Goal: Task Accomplishment & Management: Use online tool/utility

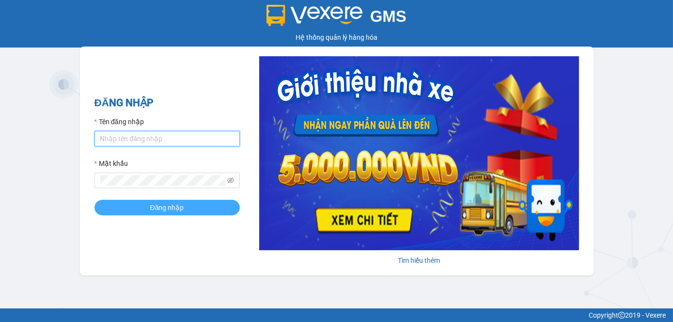
type input "tram.dalatoi"
click at [151, 208] on span "Đăng nhập" at bounding box center [167, 207] width 34 height 11
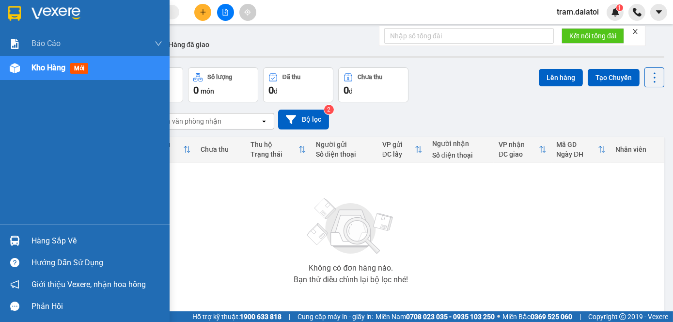
click at [26, 238] on div "Hàng sắp về" at bounding box center [85, 241] width 170 height 22
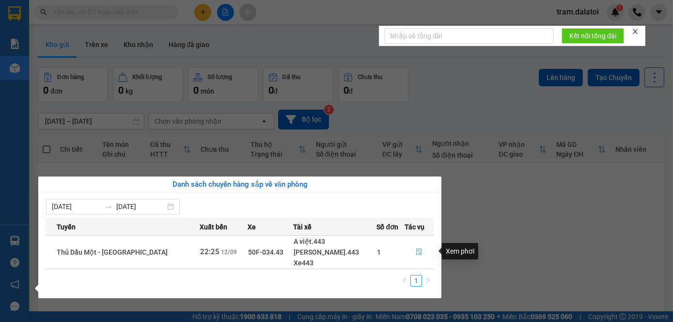
click at [416, 250] on icon "file-done" at bounding box center [419, 251] width 7 height 7
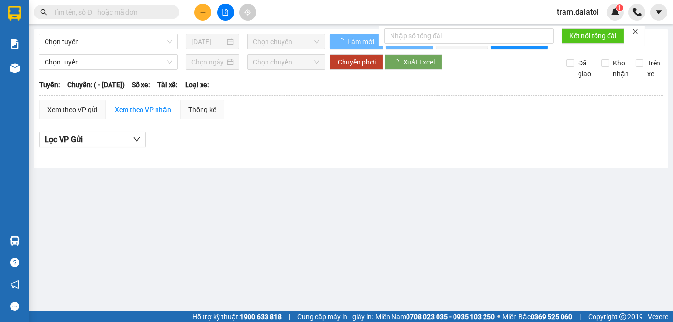
type input "[DATE]"
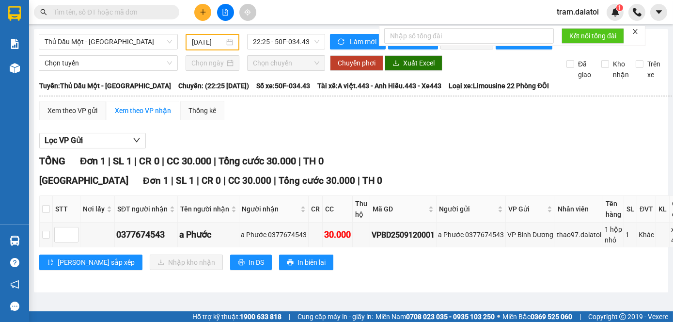
click at [53, 215] on th "STT" at bounding box center [67, 209] width 28 height 27
click at [47, 213] on input "checkbox" at bounding box center [46, 209] width 8 height 8
checkbox input "true"
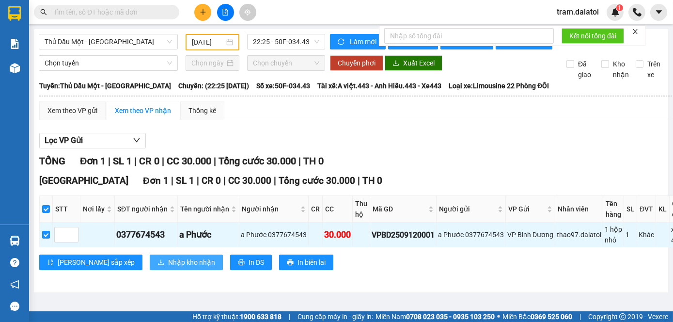
click at [168, 267] on span "Nhập kho nhận" at bounding box center [191, 262] width 47 height 11
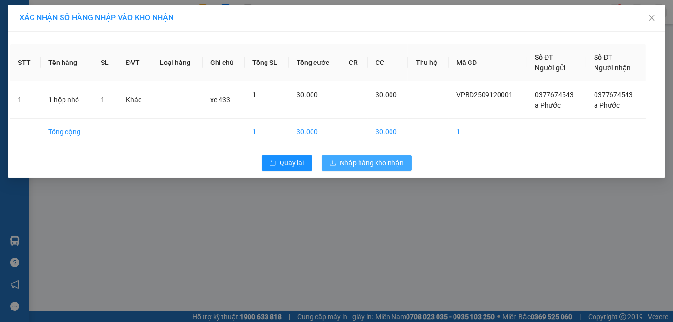
click at [374, 162] on span "Nhập hàng kho nhận" at bounding box center [372, 162] width 64 height 11
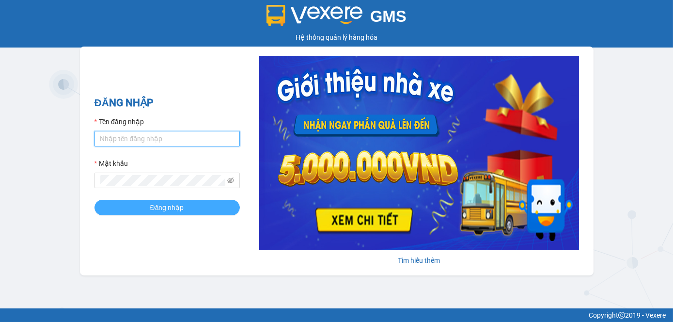
type input "tram.dalatoi"
drag, startPoint x: 221, startPoint y: 207, endPoint x: 209, endPoint y: 208, distance: 12.2
click at [220, 207] on button "Đăng nhập" at bounding box center [166, 208] width 145 height 16
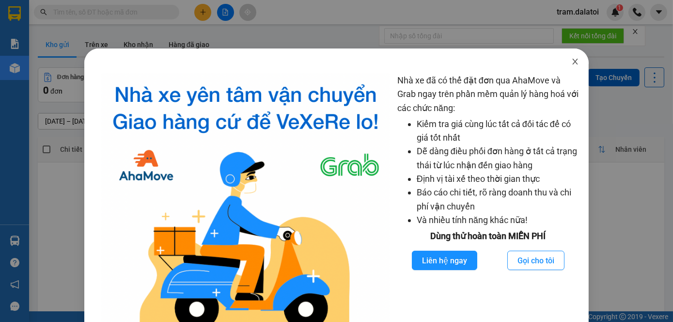
drag, startPoint x: 569, startPoint y: 62, endPoint x: 562, endPoint y: 62, distance: 6.8
click at [571, 62] on icon "close" at bounding box center [575, 62] width 8 height 8
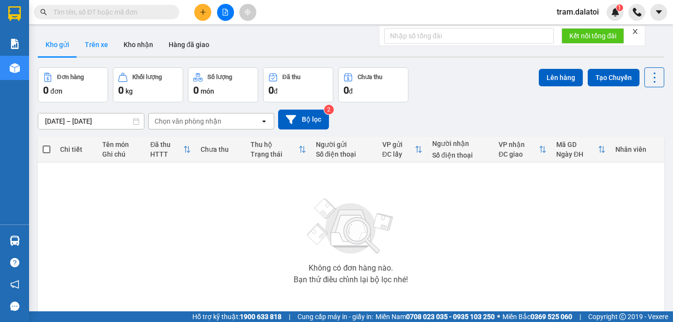
click at [91, 46] on button "Trên xe" at bounding box center [96, 44] width 39 height 23
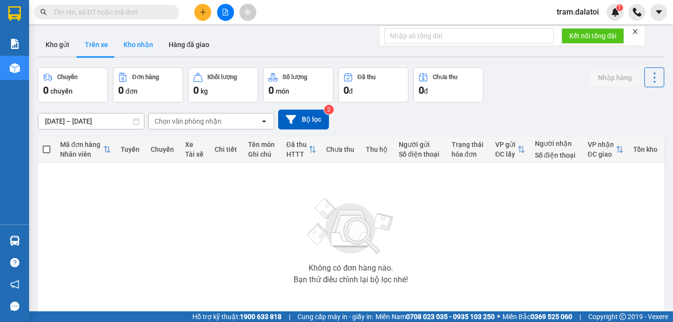
click at [142, 47] on button "Kho nhận" at bounding box center [138, 44] width 45 height 23
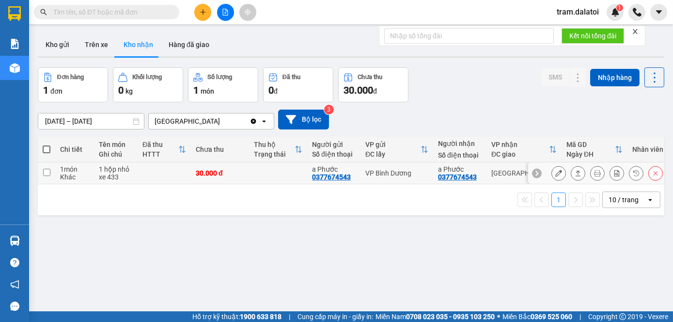
click at [46, 172] on input "checkbox" at bounding box center [46, 172] width 7 height 7
checkbox input "true"
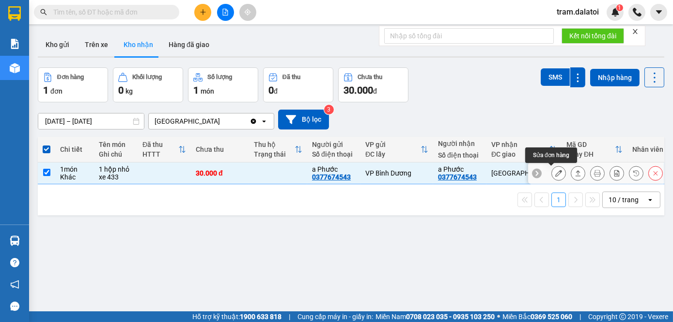
click at [555, 175] on button at bounding box center [559, 173] width 14 height 17
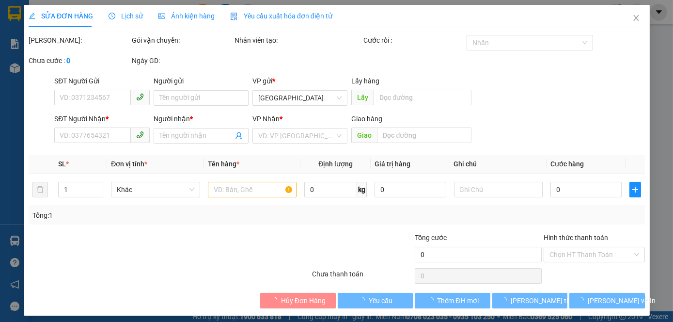
type input "0377674543"
type input "a Phước"
type input "0377674543"
type input "a Phước"
type input "30.000"
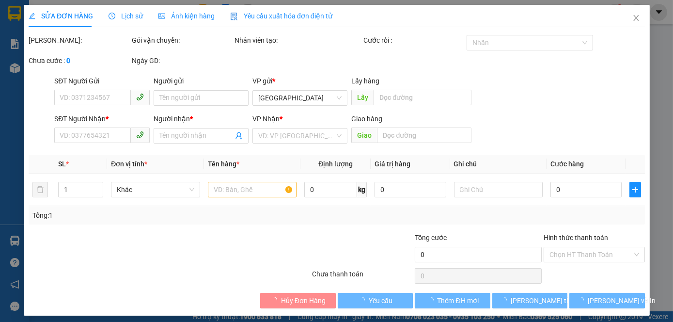
type input "30.000"
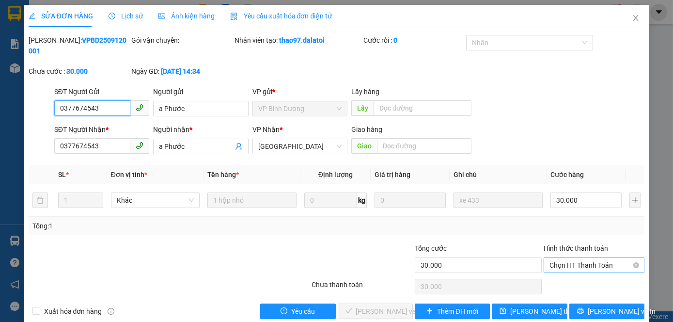
click at [591, 258] on span "Chọn HT Thanh Toán" at bounding box center [594, 265] width 90 height 15
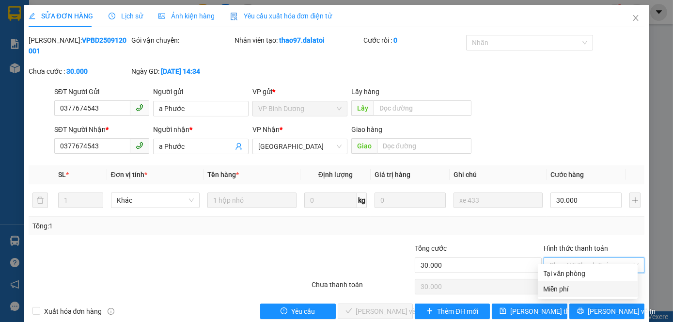
click at [573, 283] on div "Miễn phí" at bounding box center [588, 288] width 88 height 11
type input "0"
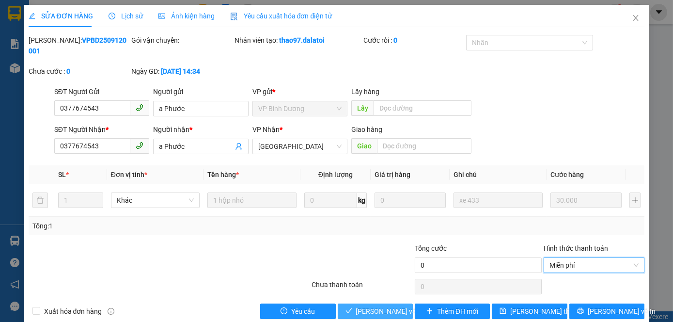
drag, startPoint x: 390, startPoint y: 296, endPoint x: 384, endPoint y: 296, distance: 5.8
click at [389, 306] on span "[PERSON_NAME] và Giao hàng" at bounding box center [402, 311] width 93 height 11
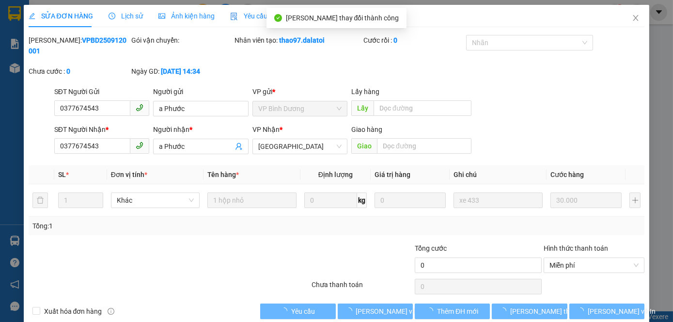
type input "0"
